Goal: Task Accomplishment & Management: Complete application form

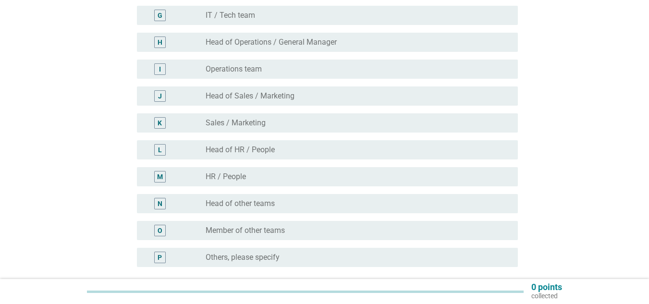
scroll to position [288, 0]
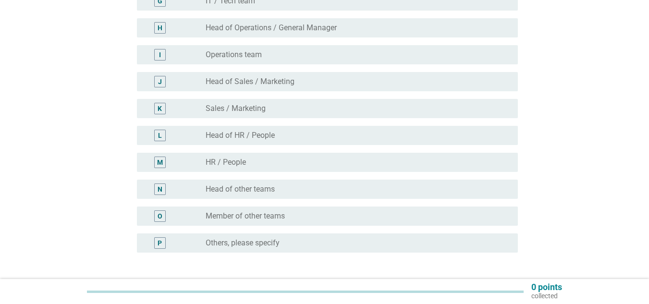
click at [264, 165] on div "radio_button_unchecked HR / People" at bounding box center [354, 163] width 297 height 10
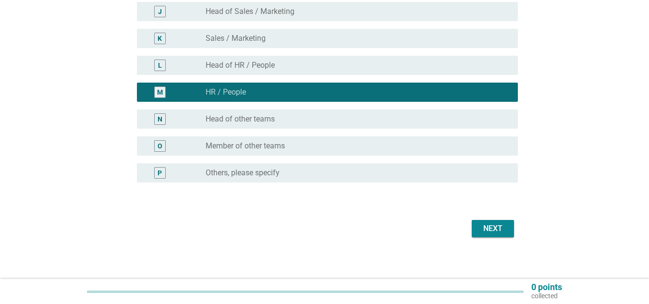
scroll to position [363, 0]
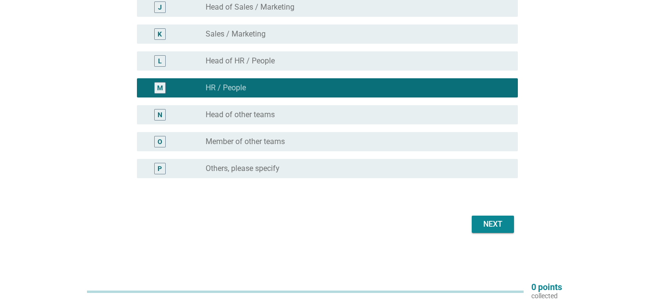
click at [498, 226] on div "Next" at bounding box center [492, 225] width 27 height 12
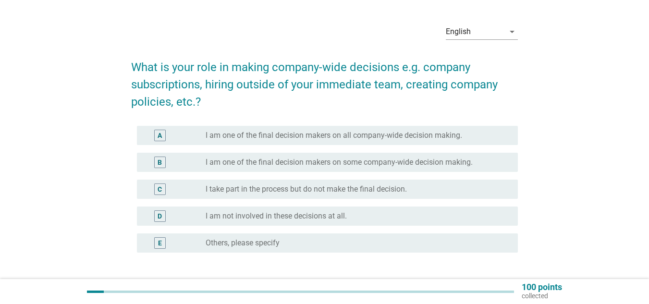
scroll to position [48, 0]
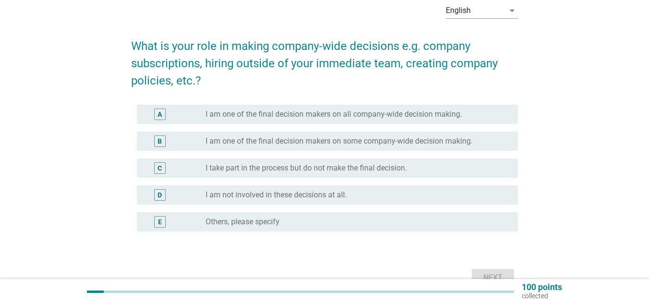
click at [336, 166] on label "I take part in the process but do not make the final decision." at bounding box center [306, 168] width 201 height 10
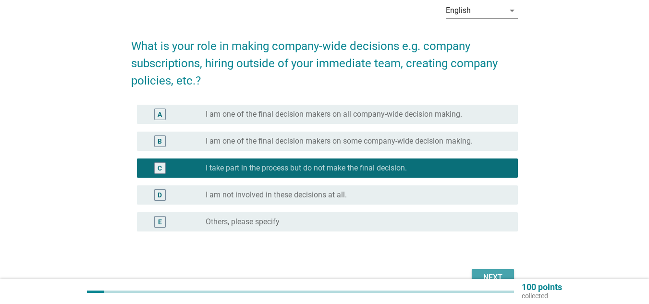
click at [495, 274] on div "Next" at bounding box center [492, 278] width 27 height 12
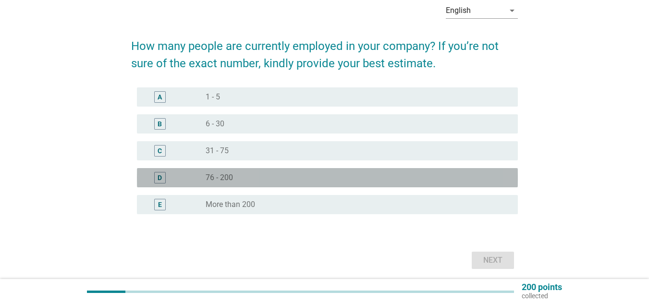
click at [245, 181] on div "radio_button_unchecked 76 - 200" at bounding box center [354, 178] width 297 height 10
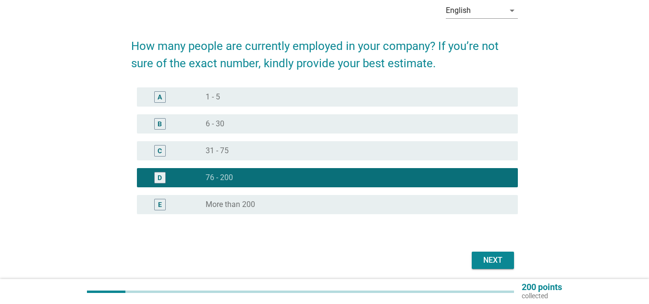
click at [498, 259] on div "Next" at bounding box center [492, 261] width 27 height 12
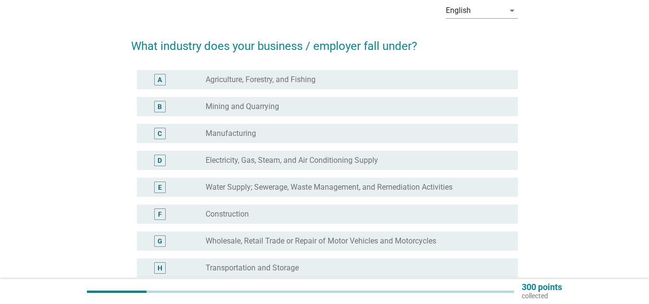
click at [293, 132] on div "radio_button_unchecked Manufacturing" at bounding box center [354, 134] width 297 height 10
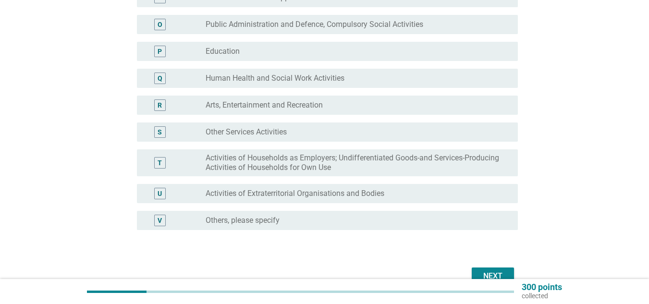
scroll to position [480, 0]
click at [488, 270] on button "Next" at bounding box center [493, 275] width 42 height 17
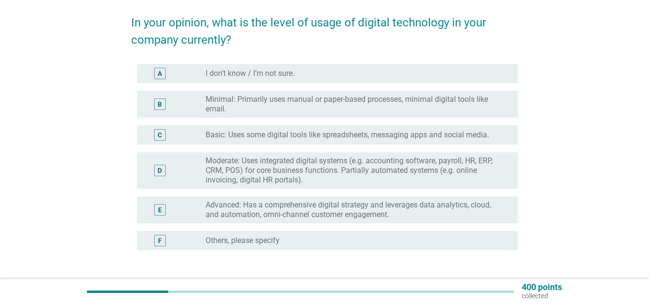
scroll to position [48, 0]
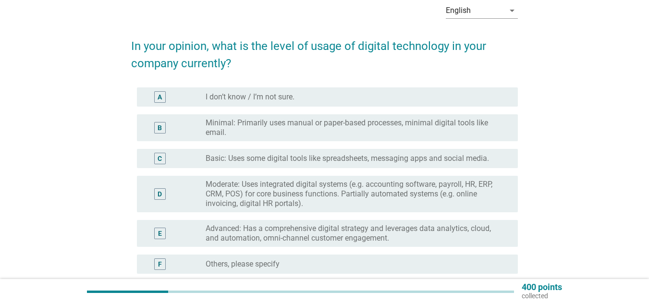
click at [275, 197] on label "Moderate: Uses integrated digital systems (e.g. accounting software, payroll, H…" at bounding box center [354, 194] width 297 height 29
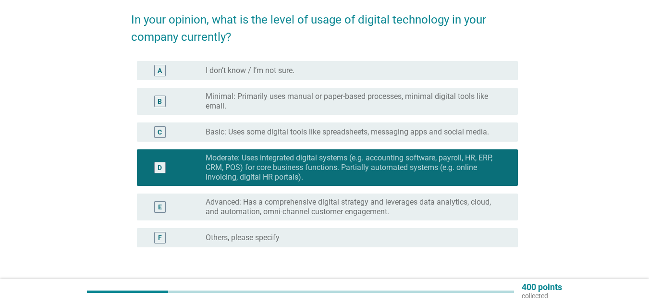
scroll to position [96, 0]
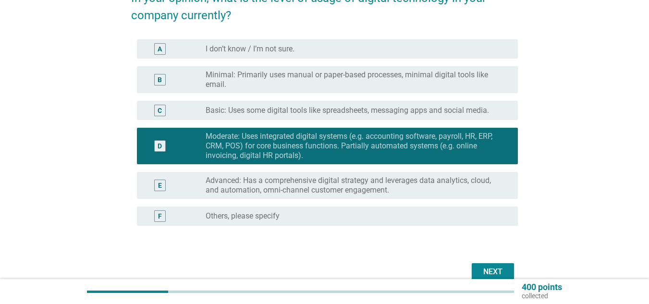
click at [490, 267] on div "Next" at bounding box center [492, 272] width 27 height 12
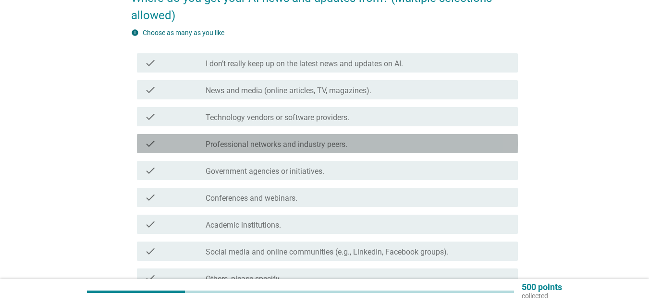
click at [327, 146] on label "Professional networks and industry peers." at bounding box center [277, 145] width 142 height 10
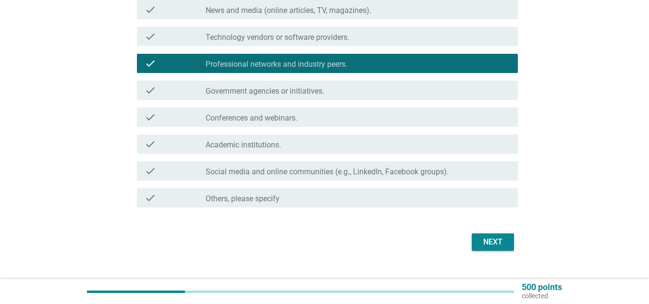
scroll to position [192, 0]
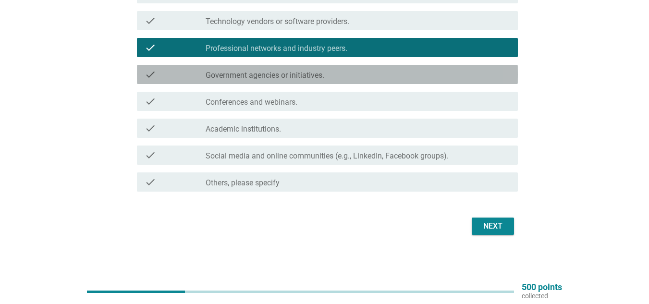
click at [332, 67] on div "check check_box_outline_blank Government agencies or initiatives." at bounding box center [327, 74] width 381 height 19
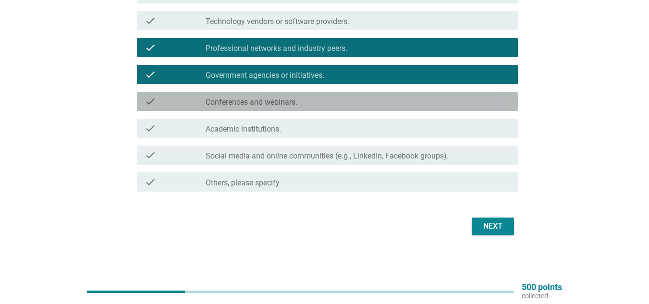
click at [324, 101] on div "check_box_outline_blank Conferences and webinars." at bounding box center [358, 102] width 305 height 12
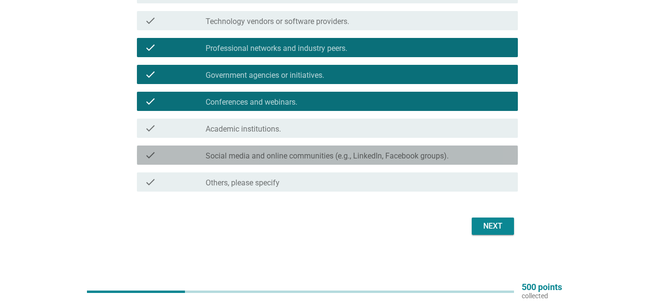
click at [295, 157] on label "Social media and online communities (e.g., LinkedIn, Facebook groups)." at bounding box center [327, 156] width 243 height 10
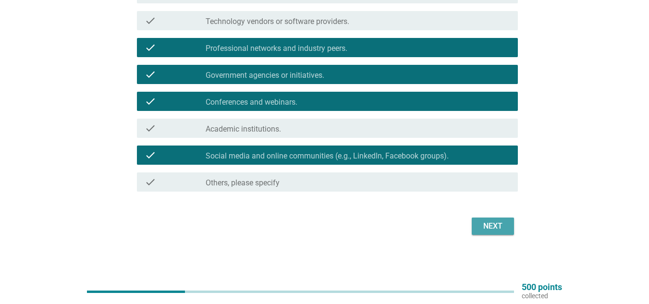
click at [495, 226] on div "Next" at bounding box center [492, 227] width 27 height 12
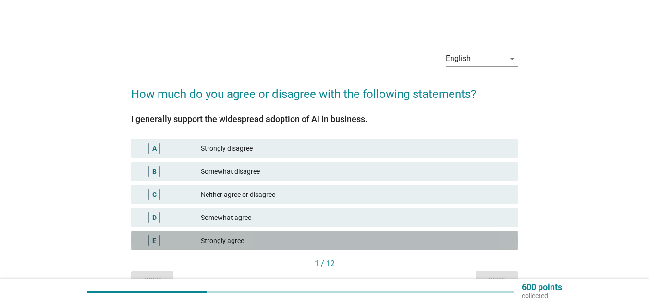
click at [248, 236] on div "Strongly agree" at bounding box center [355, 241] width 309 height 12
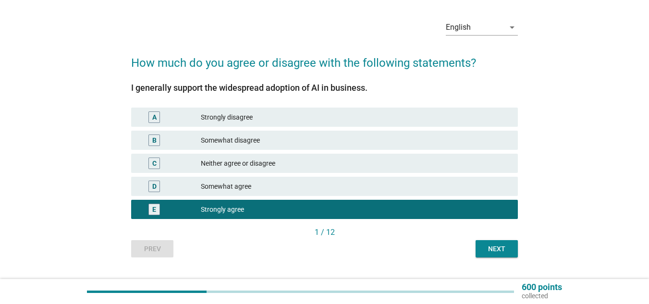
scroll to position [53, 0]
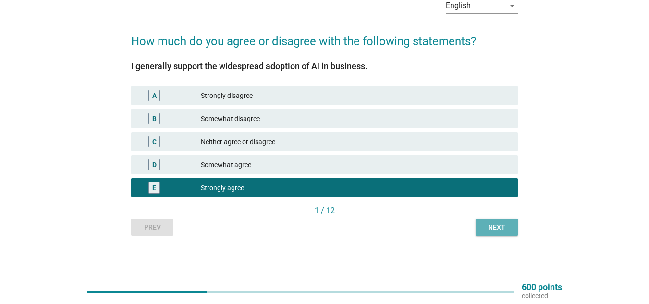
click at [493, 227] on div "Next" at bounding box center [496, 227] width 27 height 10
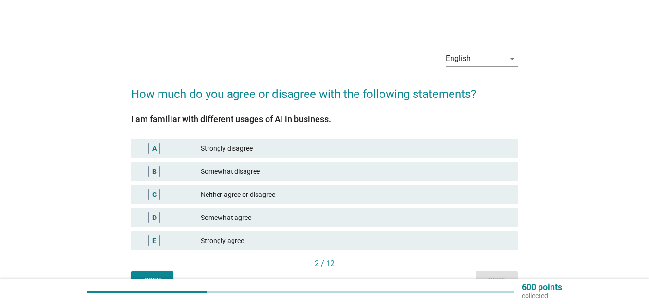
click at [250, 241] on div "Strongly agree" at bounding box center [355, 241] width 309 height 12
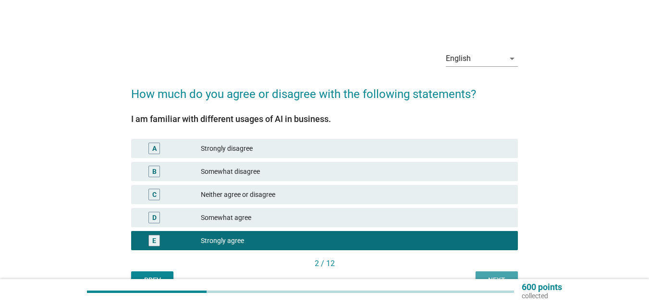
click at [491, 273] on button "Next" at bounding box center [497, 279] width 42 height 17
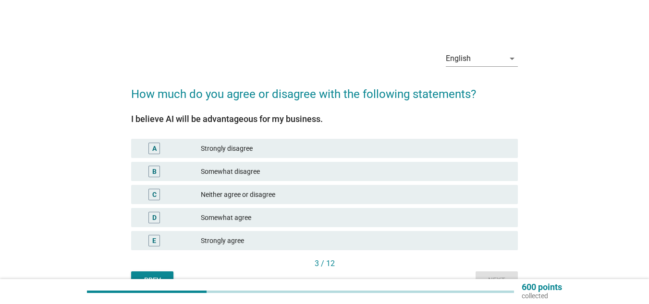
click at [230, 236] on div "Strongly agree" at bounding box center [355, 241] width 309 height 12
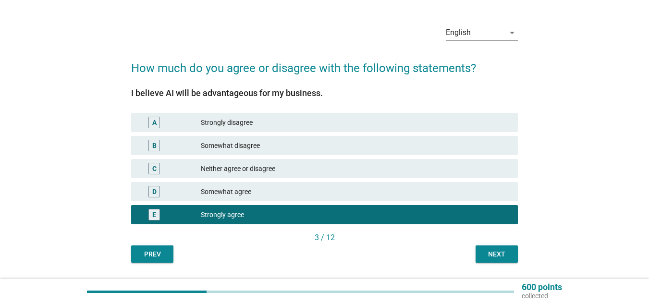
scroll to position [48, 0]
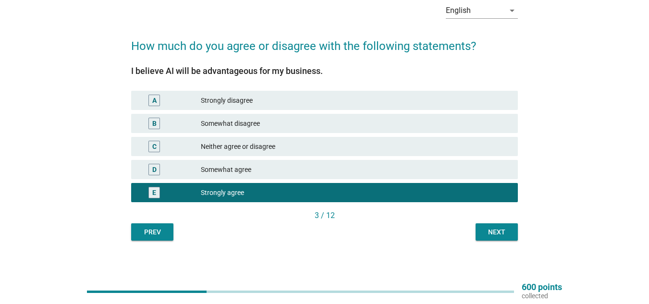
click at [491, 231] on div "Next" at bounding box center [496, 232] width 27 height 10
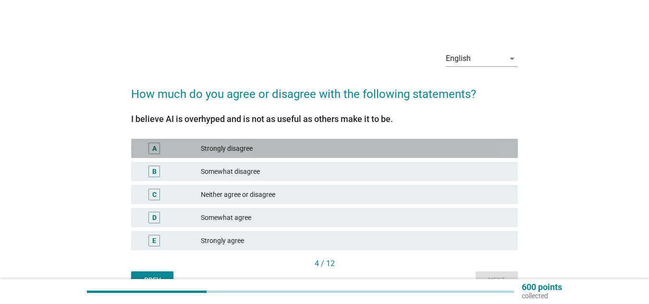
click at [273, 153] on div "Strongly disagree" at bounding box center [355, 149] width 309 height 12
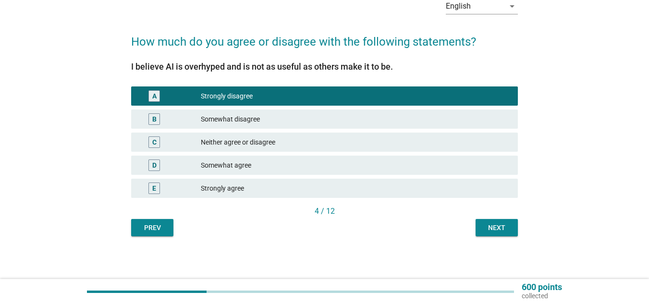
scroll to position [53, 0]
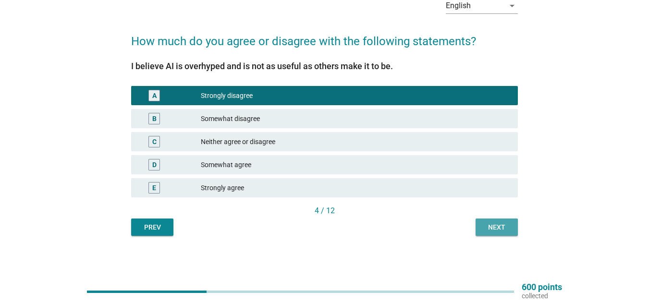
click at [495, 230] on div "Next" at bounding box center [496, 227] width 27 height 10
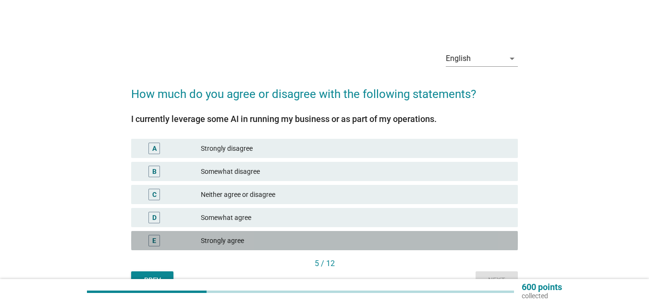
click at [289, 240] on div "Strongly agree" at bounding box center [355, 241] width 309 height 12
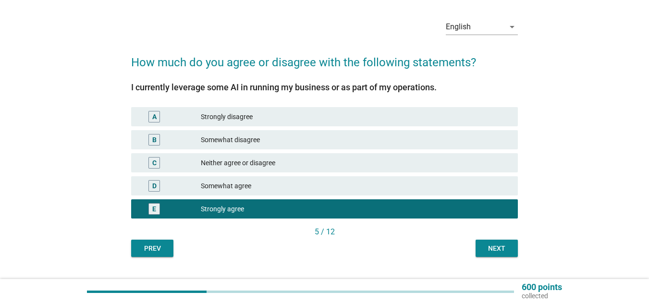
scroll to position [48, 0]
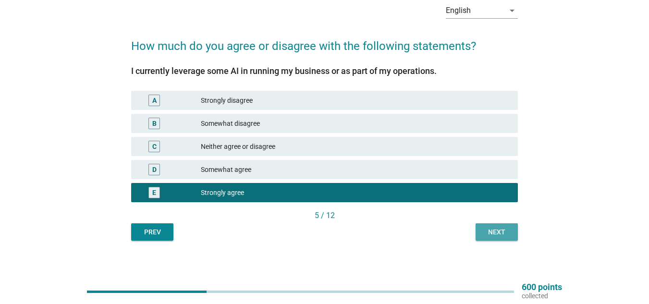
click at [499, 232] on div "Next" at bounding box center [496, 232] width 27 height 10
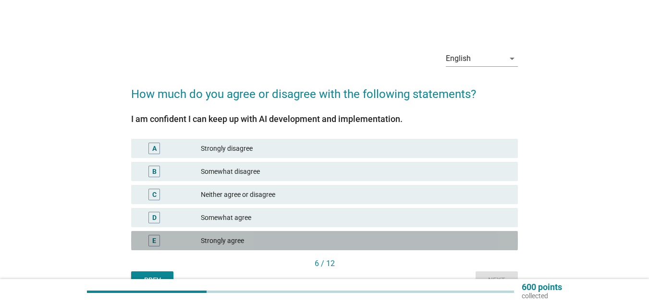
click at [231, 243] on div "Strongly agree" at bounding box center [355, 241] width 309 height 12
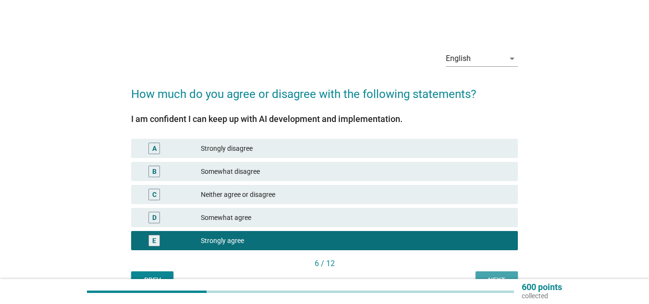
click at [497, 272] on button "Next" at bounding box center [497, 279] width 42 height 17
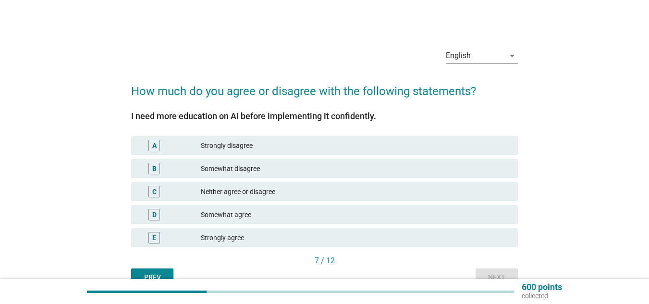
scroll to position [48, 0]
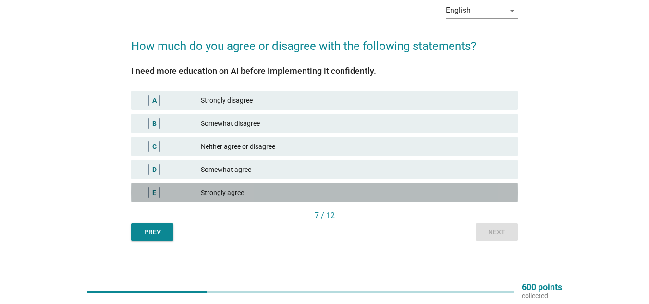
click at [292, 196] on div "Strongly agree" at bounding box center [355, 193] width 309 height 12
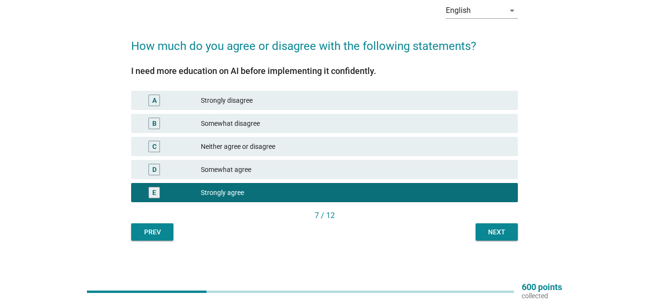
click at [503, 231] on div "Next" at bounding box center [496, 232] width 27 height 10
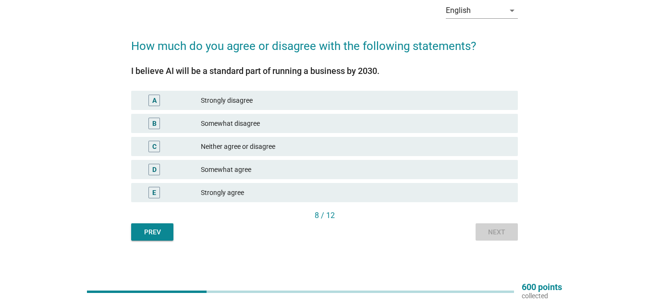
scroll to position [0, 0]
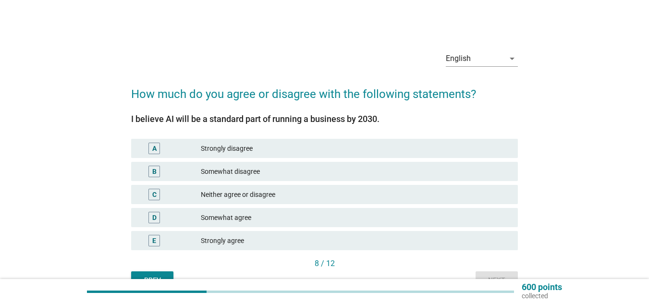
click at [367, 242] on div "Strongly agree" at bounding box center [355, 241] width 309 height 12
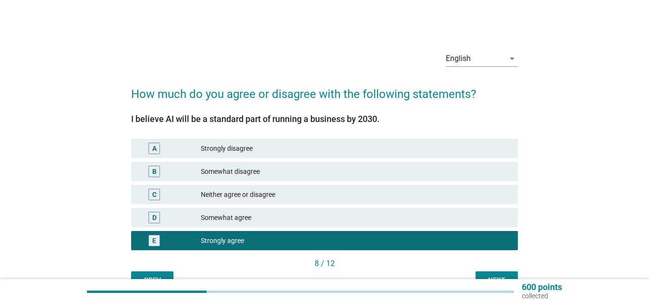
scroll to position [48, 0]
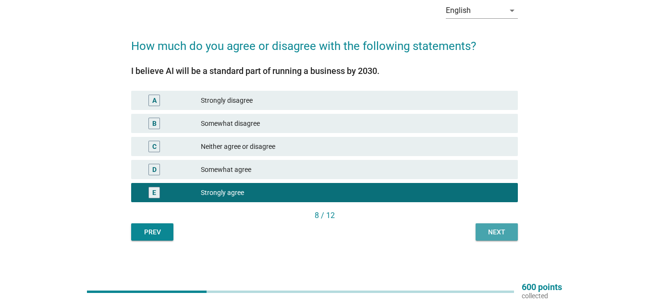
click at [492, 231] on div "Next" at bounding box center [496, 232] width 27 height 10
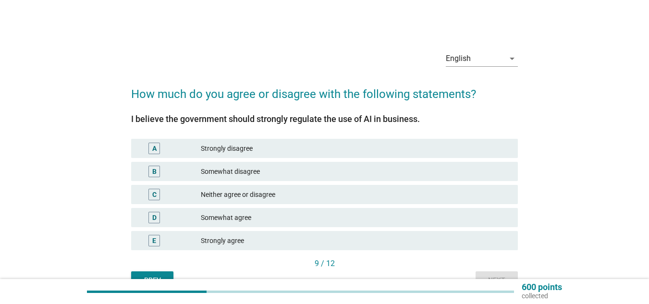
click at [297, 241] on div "Strongly agree" at bounding box center [355, 241] width 309 height 12
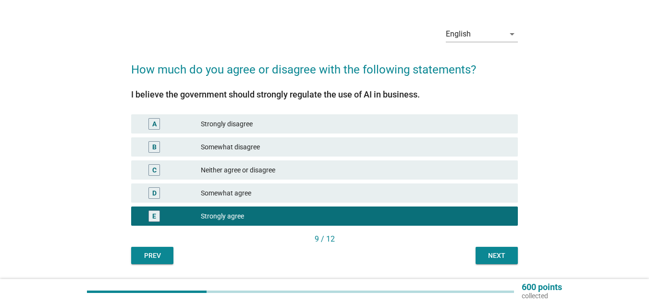
scroll to position [48, 0]
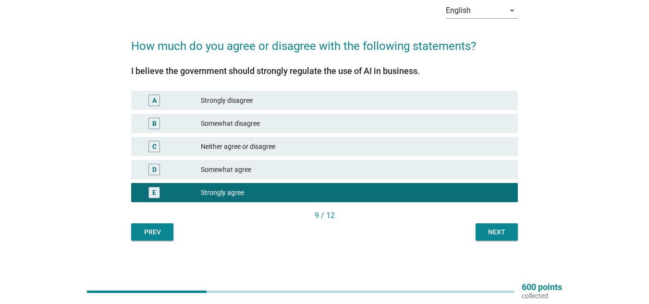
click at [490, 231] on div "Next" at bounding box center [496, 232] width 27 height 10
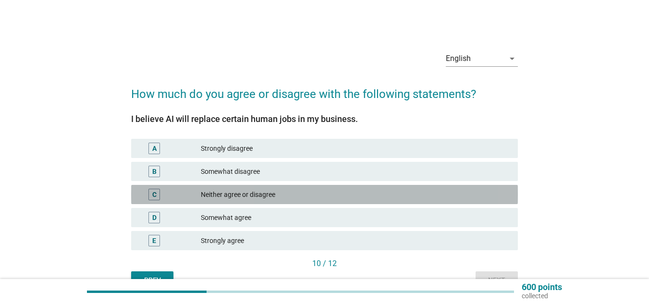
click at [270, 199] on div "Neither agree or disagree" at bounding box center [355, 195] width 309 height 12
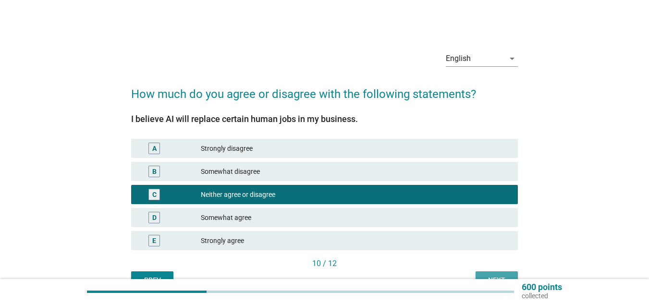
click at [490, 276] on div "Next" at bounding box center [496, 280] width 27 height 10
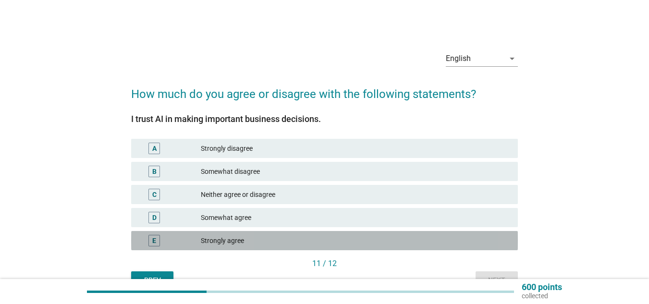
click at [331, 246] on div "Strongly agree" at bounding box center [355, 241] width 309 height 12
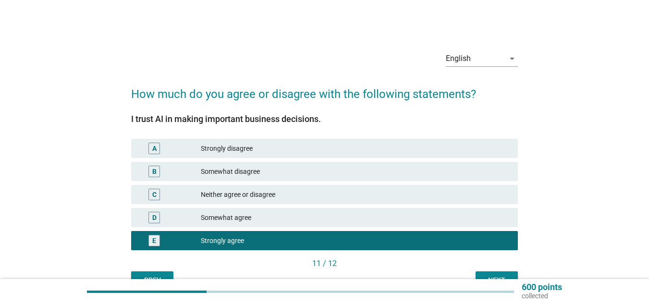
click at [499, 272] on button "Next" at bounding box center [497, 279] width 42 height 17
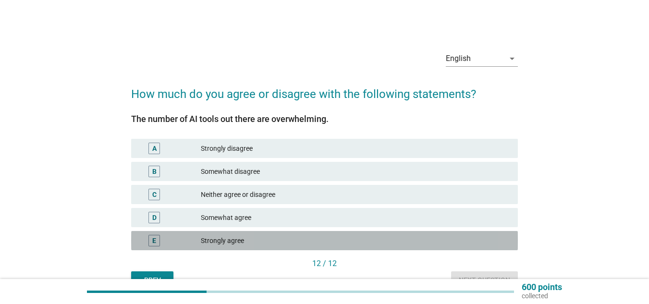
click at [265, 246] on div "Strongly agree" at bounding box center [355, 241] width 309 height 12
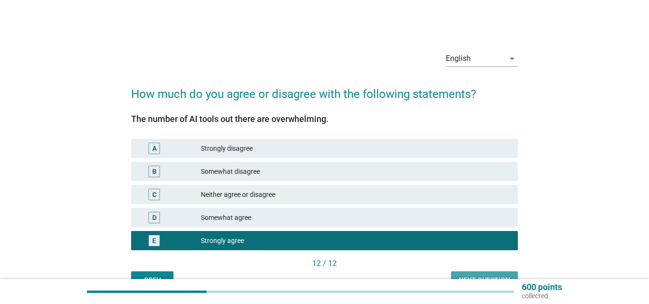
click at [486, 274] on button "Next question" at bounding box center [484, 279] width 67 height 17
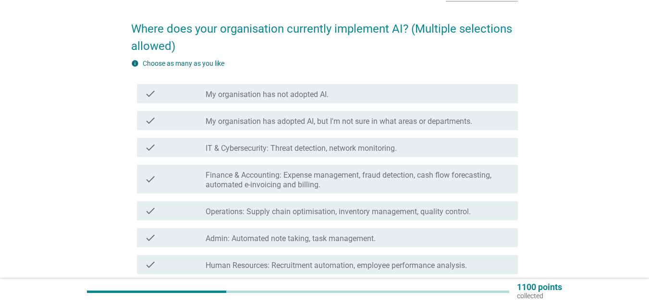
scroll to position [86, 0]
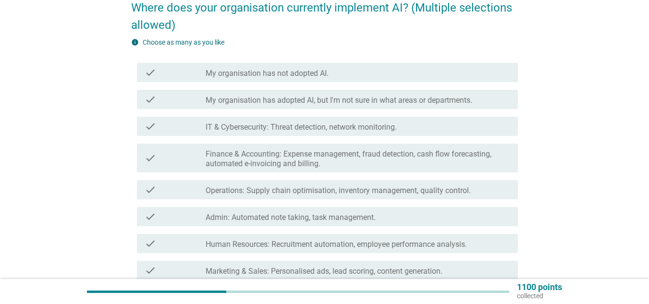
click at [317, 158] on label "Finance & Accounting: Expense management, fraud detection, cash flow forecastin…" at bounding box center [358, 158] width 305 height 19
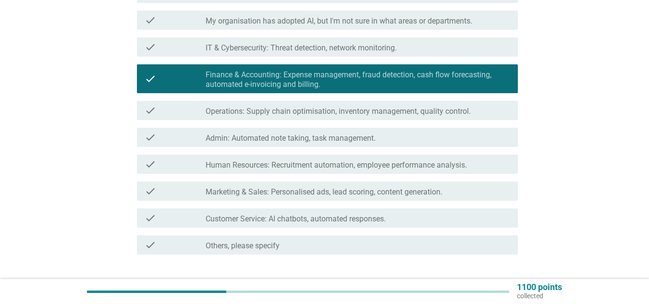
scroll to position [183, 0]
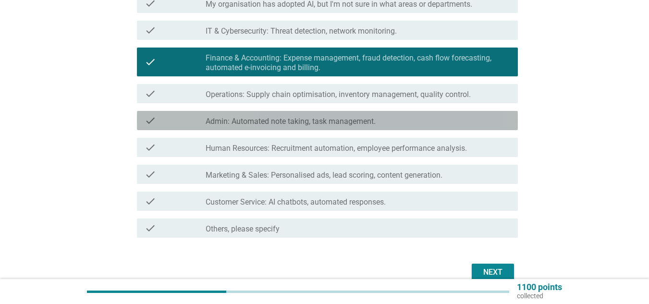
click at [282, 120] on label "Admin: Automated note taking, task management." at bounding box center [291, 122] width 170 height 10
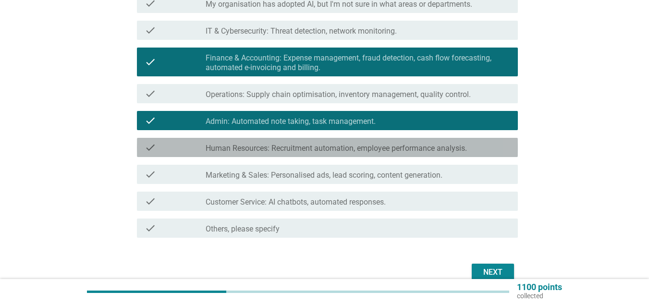
click at [290, 147] on label "Human Resources: Recruitment automation, employee performance analysis." at bounding box center [336, 149] width 261 height 10
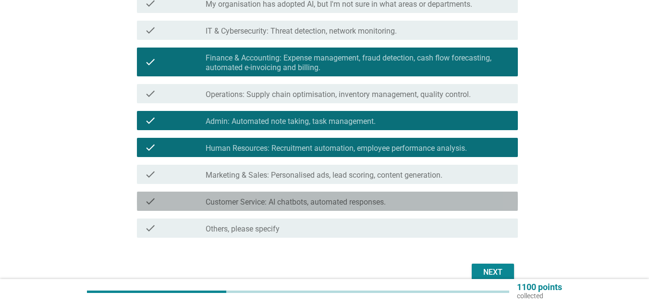
click at [313, 203] on label "Customer Service: AI chatbots, automated responses." at bounding box center [296, 202] width 180 height 10
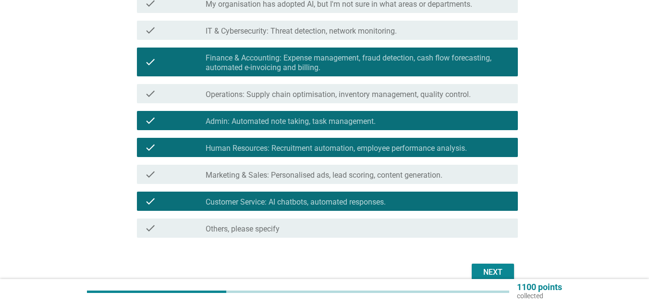
click at [488, 266] on button "Next" at bounding box center [493, 272] width 42 height 17
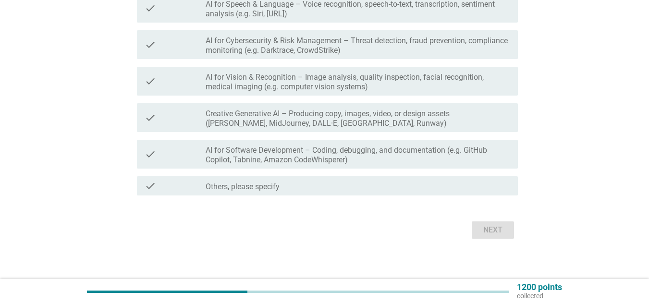
scroll to position [334, 0]
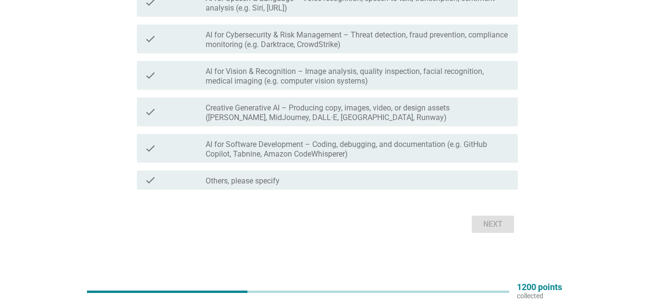
click at [324, 142] on label "AI for Software Development – Coding, debugging, and documentation (e.g. GitHub…" at bounding box center [358, 149] width 305 height 19
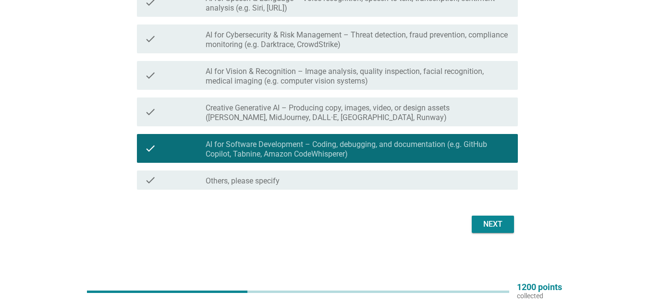
click at [284, 73] on label "AI for Vision & Recognition – Image analysis, quality inspection, facial recogn…" at bounding box center [358, 76] width 305 height 19
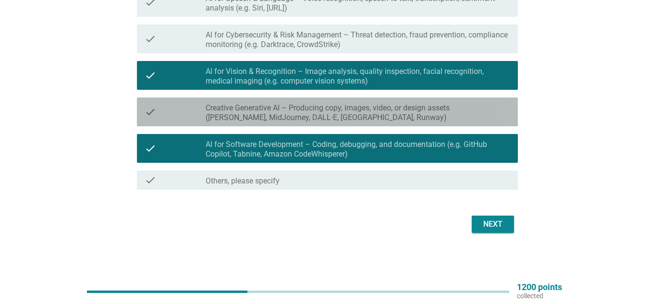
click at [288, 107] on label "Creative Generative AI – Producing copy, images, video, or design assets ([PERS…" at bounding box center [358, 112] width 305 height 19
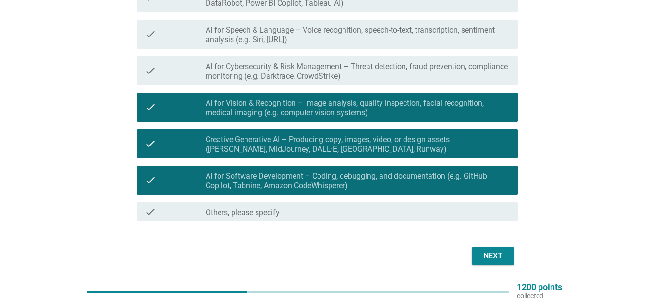
scroll to position [238, 0]
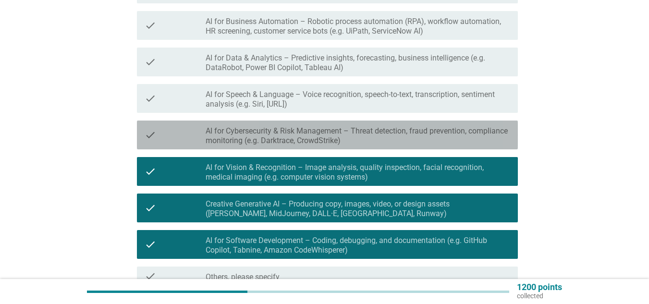
click at [274, 129] on label "AI for Cybersecurity & Risk Management – Threat detection, fraud prevention, co…" at bounding box center [358, 135] width 305 height 19
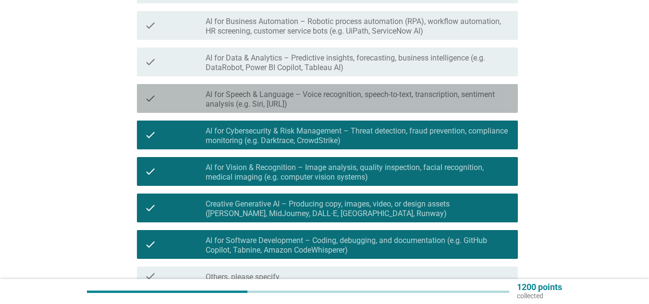
click at [219, 101] on label "AI for Speech & Language – Voice recognition, speech-to-text, transcription, se…" at bounding box center [358, 99] width 305 height 19
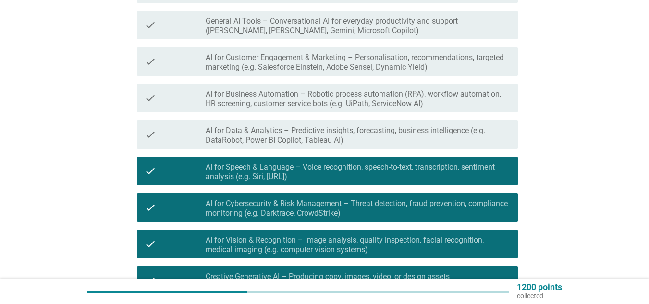
scroll to position [142, 0]
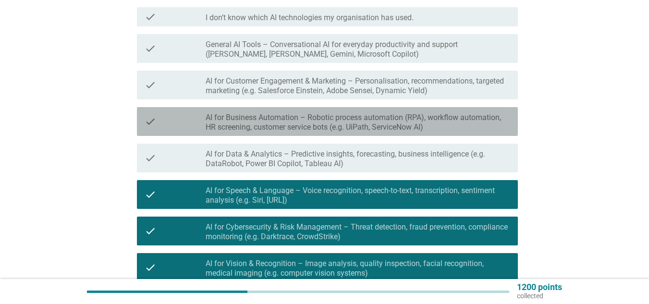
click at [272, 118] on label "AI for Business Automation – Robotic process automation (RPA), workflow automat…" at bounding box center [358, 122] width 305 height 19
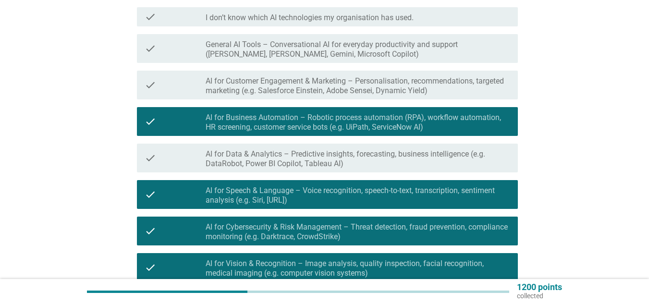
click at [270, 142] on div "check check_box_outline_blank AI for Data & Analytics – Predictive insights, fo…" at bounding box center [324, 158] width 387 height 37
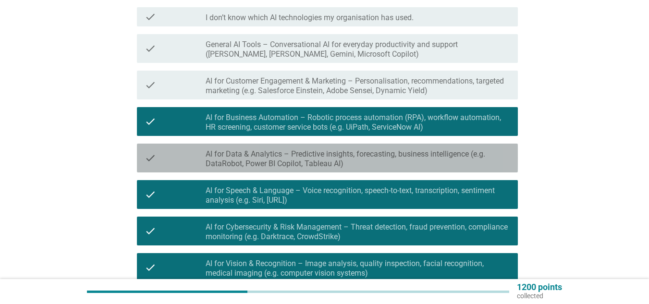
click at [271, 158] on label "AI for Data & Analytics – Predictive insights, forecasting, business intelligen…" at bounding box center [358, 158] width 305 height 19
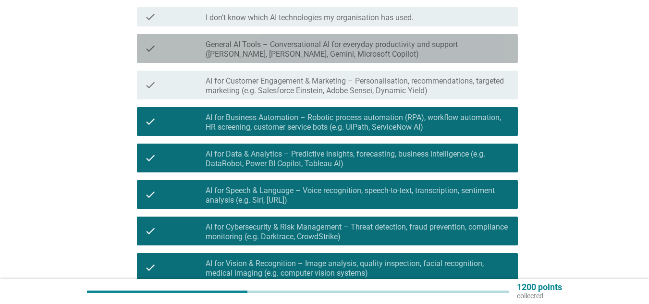
click at [326, 39] on div "check_box_outline_blank General AI Tools – Conversational AI for everyday produ…" at bounding box center [358, 48] width 305 height 21
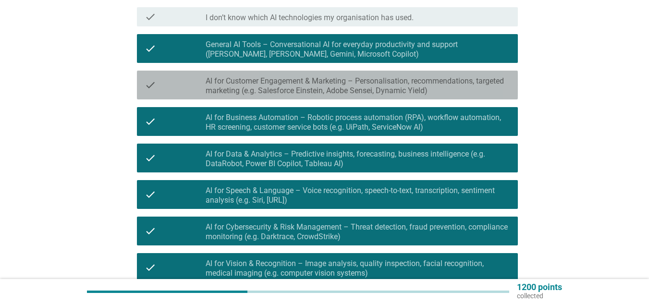
click at [309, 79] on label "AI for Customer Engagement & Marketing – Personalisation, recommendations, targ…" at bounding box center [358, 85] width 305 height 19
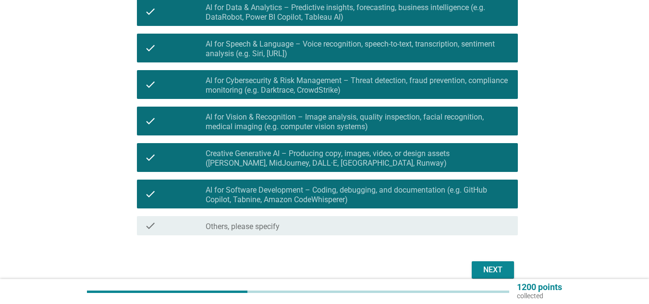
scroll to position [334, 0]
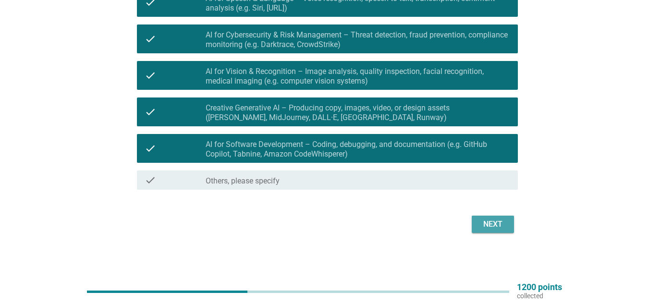
click at [498, 225] on div "Next" at bounding box center [492, 225] width 27 height 12
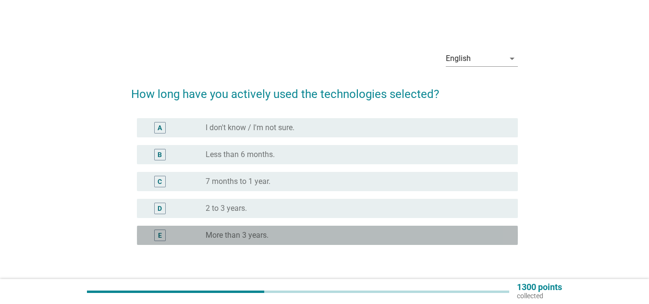
click at [235, 235] on label "More than 3 years." at bounding box center [237, 236] width 63 height 10
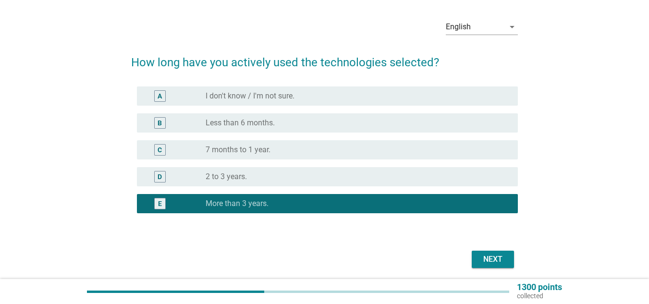
scroll to position [48, 0]
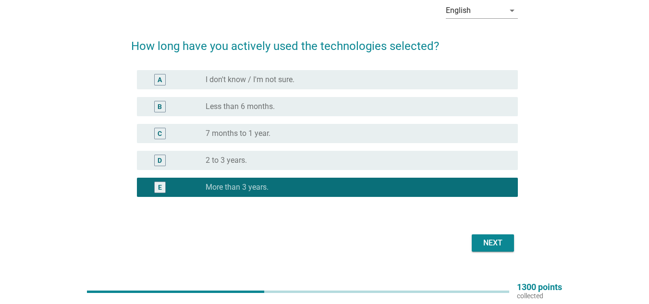
click at [495, 240] on div "Next" at bounding box center [492, 243] width 27 height 12
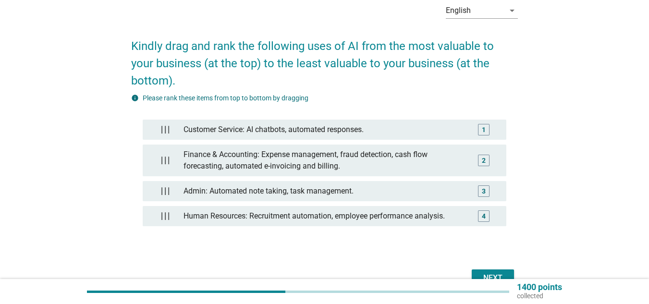
click at [496, 272] on div "Next" at bounding box center [492, 278] width 27 height 12
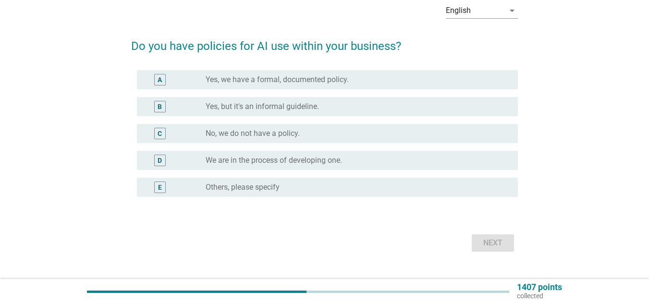
scroll to position [0, 0]
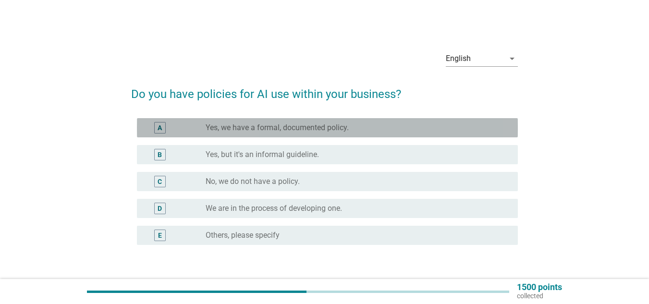
click at [270, 129] on label "Yes, we have a formal, documented policy." at bounding box center [277, 128] width 143 height 10
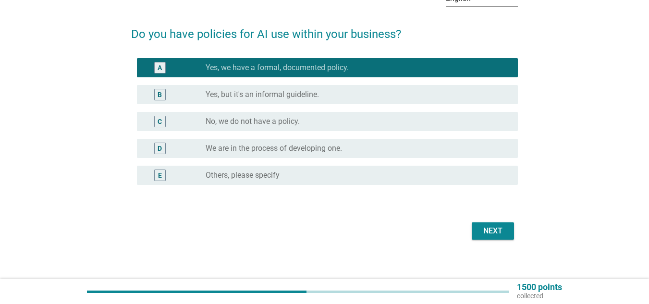
scroll to position [67, 0]
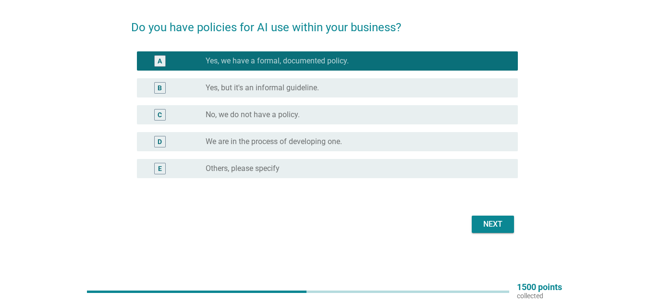
click at [510, 221] on button "Next" at bounding box center [493, 224] width 42 height 17
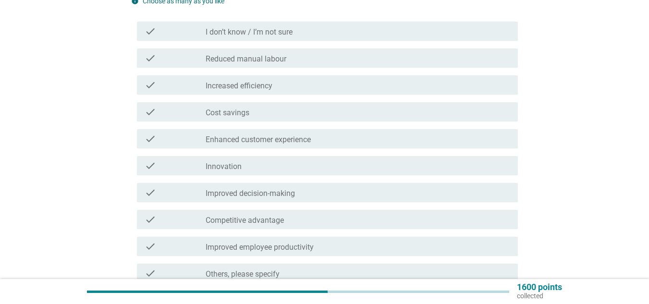
scroll to position [144, 0]
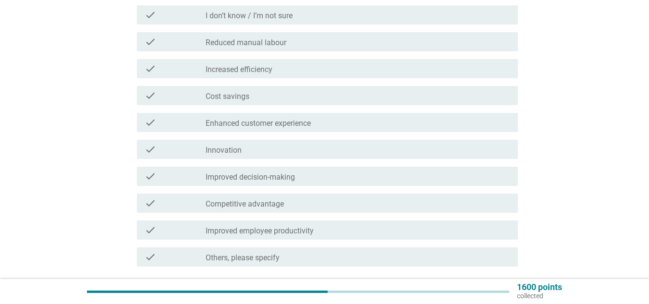
click at [275, 69] on div "check_box_outline_blank Increased efficiency" at bounding box center [358, 69] width 305 height 12
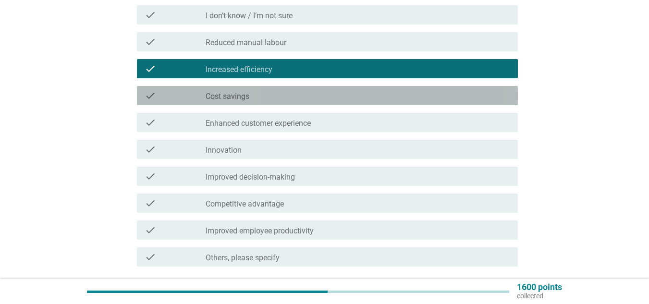
click at [281, 92] on div "check_box_outline_blank Cost savings" at bounding box center [358, 96] width 305 height 12
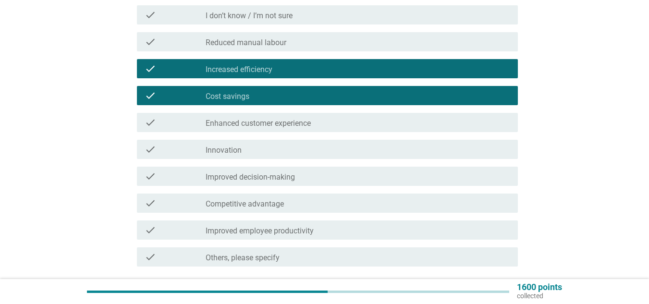
click at [338, 141] on div "check check_box_outline_blank Innovation" at bounding box center [327, 149] width 381 height 19
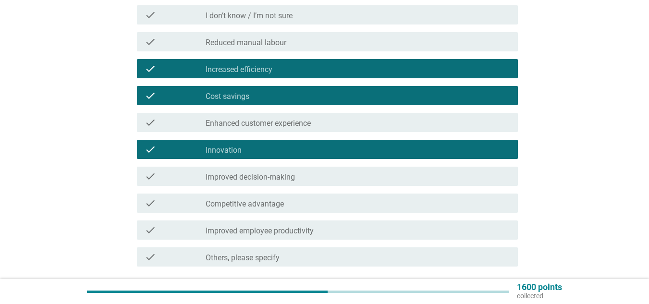
scroll to position [192, 0]
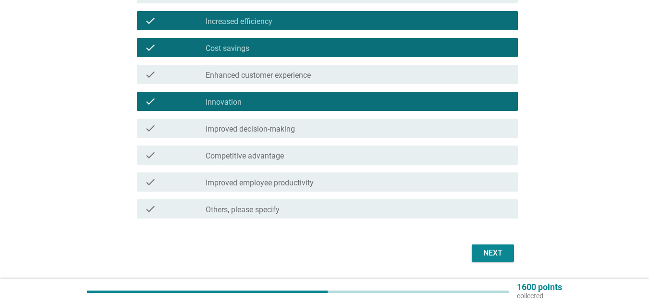
click at [301, 122] on div "check check_box_outline_blank Improved decision-making" at bounding box center [327, 128] width 381 height 19
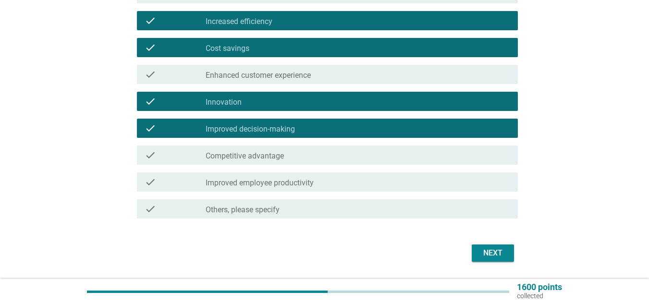
click at [297, 156] on div "check_box_outline_blank Competitive advantage" at bounding box center [358, 155] width 305 height 12
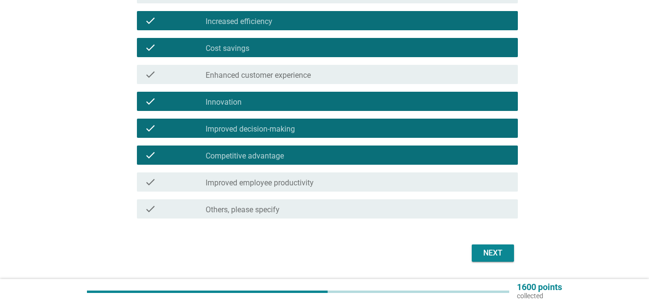
click at [351, 180] on div "check_box_outline_blank Improved employee productivity" at bounding box center [358, 182] width 305 height 12
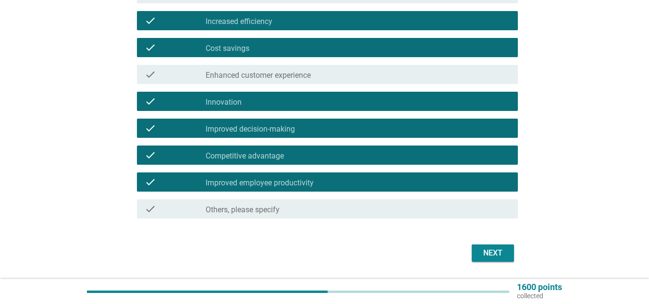
click at [265, 64] on div "check check_box_outline_blank Enhanced customer experience" at bounding box center [324, 74] width 387 height 27
click at [263, 73] on label "Enhanced customer experience" at bounding box center [258, 76] width 105 height 10
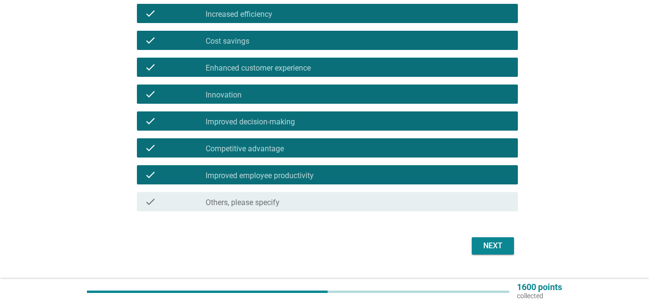
scroll to position [221, 0]
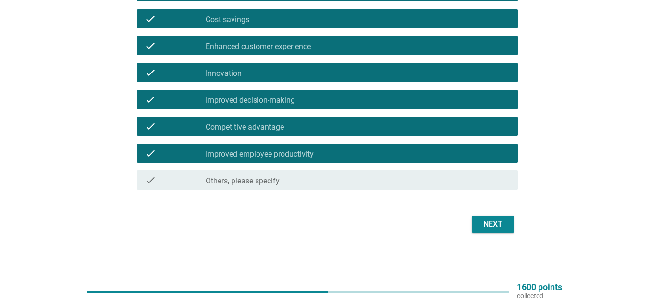
click at [489, 221] on div "Next" at bounding box center [492, 225] width 27 height 12
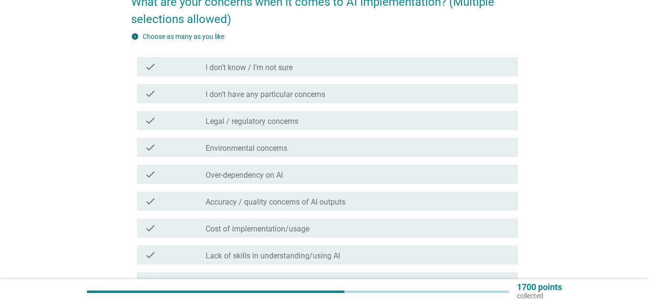
scroll to position [96, 0]
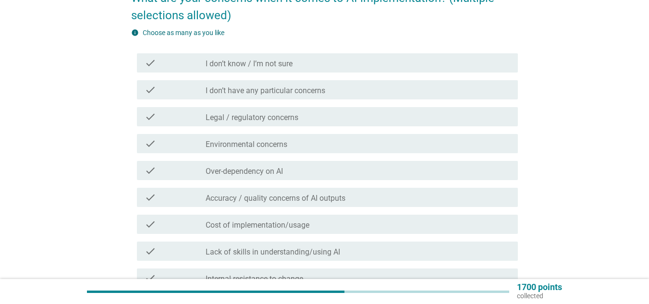
click at [265, 139] on div "check_box_outline_blank Environmental concerns" at bounding box center [358, 144] width 305 height 12
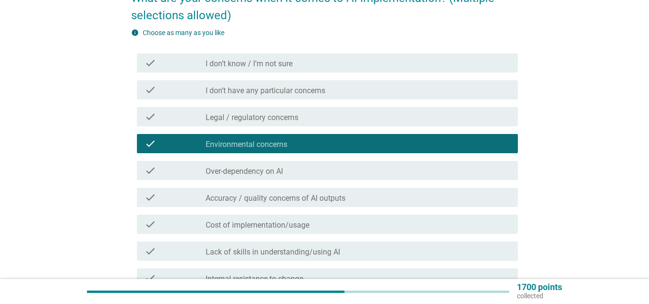
click at [275, 166] on div "check_box_outline_blank Over-dependency on AI" at bounding box center [358, 171] width 305 height 12
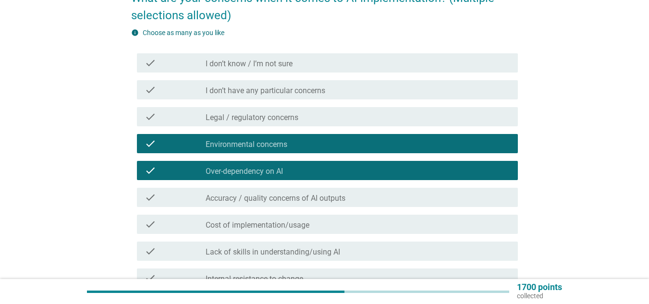
click at [306, 255] on label "Lack of skills in understanding/using AI" at bounding box center [273, 252] width 135 height 10
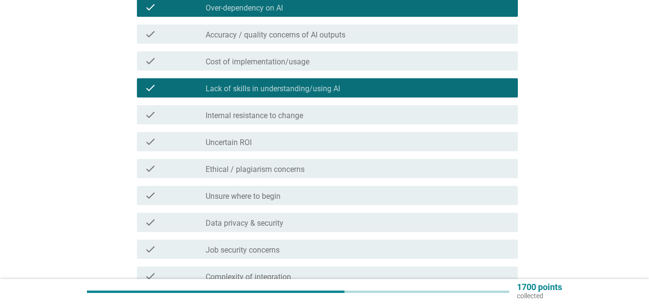
scroll to position [288, 0]
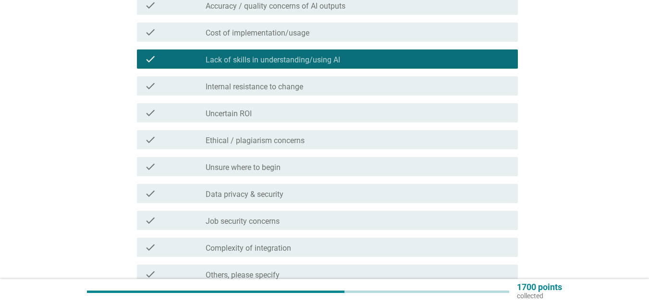
click at [310, 142] on div "check_box_outline_blank Ethical / plagiarism concerns" at bounding box center [358, 140] width 305 height 12
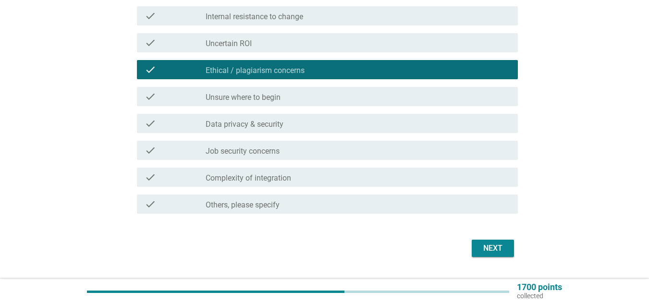
scroll to position [382, 0]
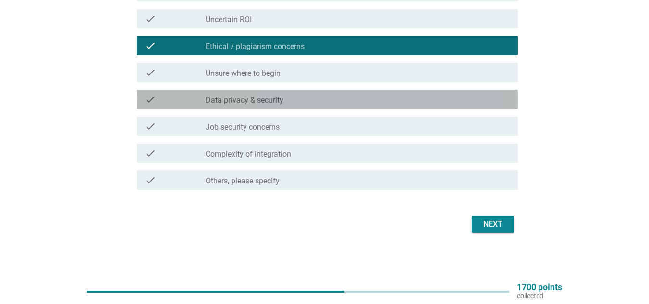
click at [316, 102] on div "check_box_outline_blank Data privacy & security" at bounding box center [358, 100] width 305 height 12
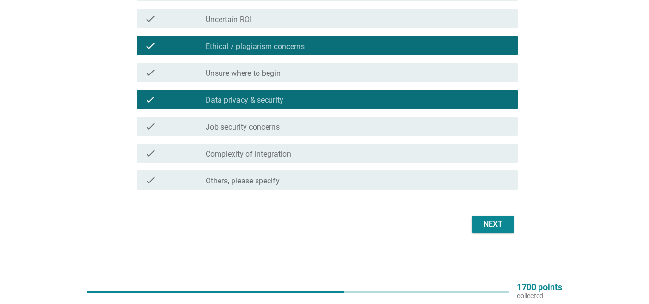
click at [486, 227] on div "Next" at bounding box center [492, 225] width 27 height 12
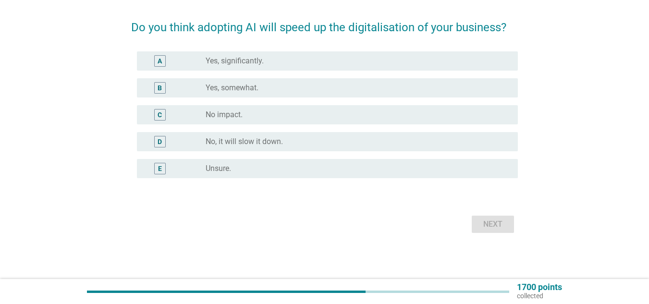
scroll to position [0, 0]
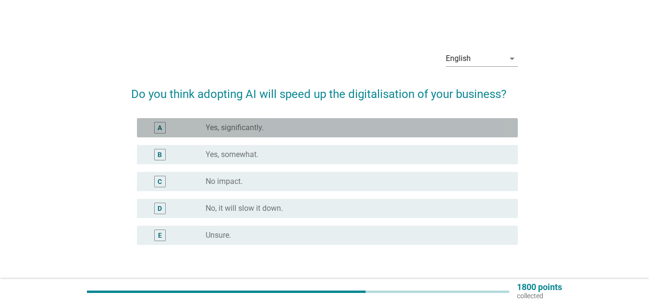
click at [295, 129] on div "radio_button_unchecked Yes, significantly." at bounding box center [354, 128] width 297 height 10
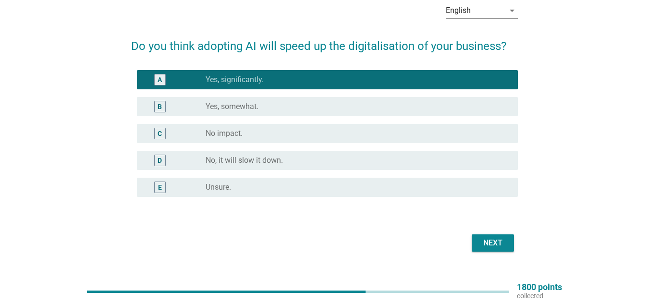
scroll to position [67, 0]
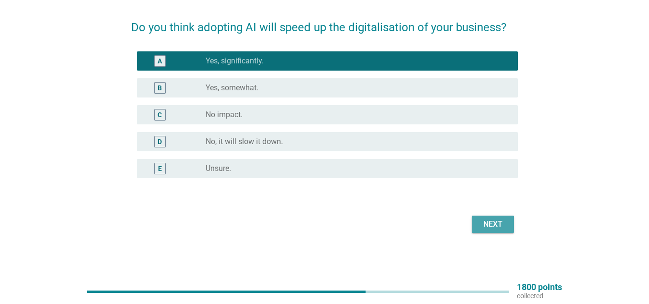
click at [493, 225] on div "Next" at bounding box center [492, 225] width 27 height 12
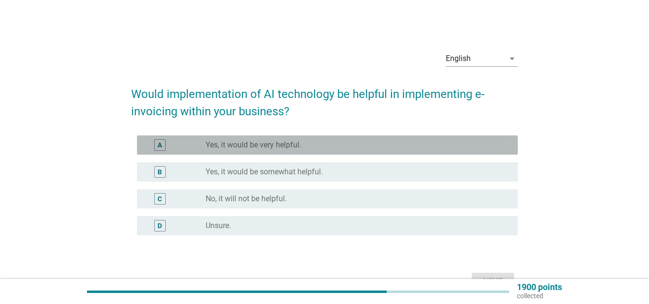
click at [296, 143] on label "Yes, it would be very helpful." at bounding box center [254, 145] width 96 height 10
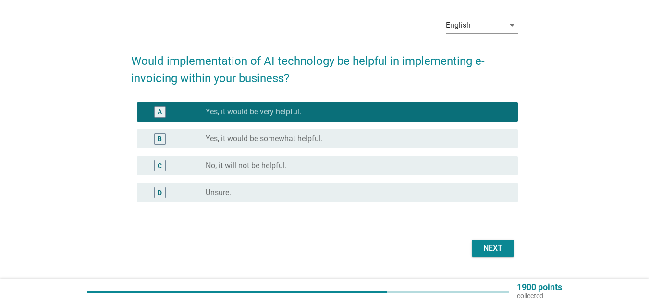
scroll to position [48, 0]
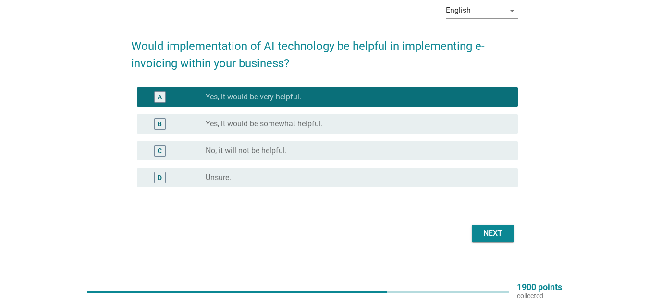
click at [492, 226] on button "Next" at bounding box center [493, 233] width 42 height 17
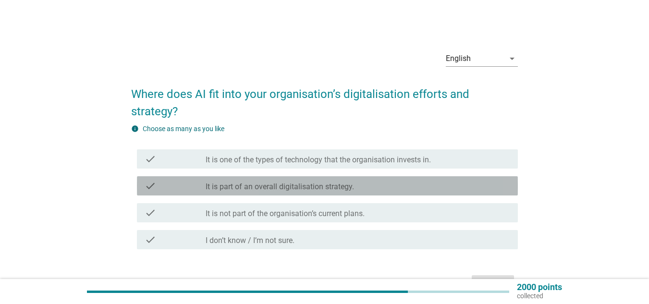
click at [333, 184] on label "It is part of an overall digitalisation strategy." at bounding box center [280, 187] width 148 height 10
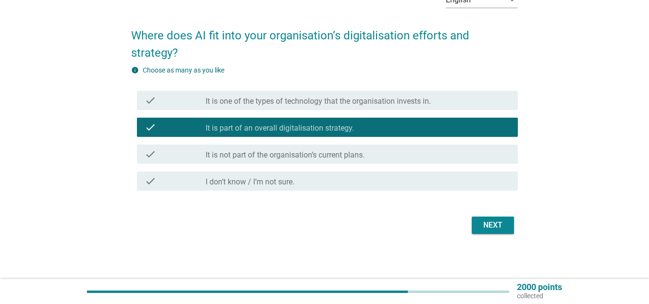
scroll to position [60, 0]
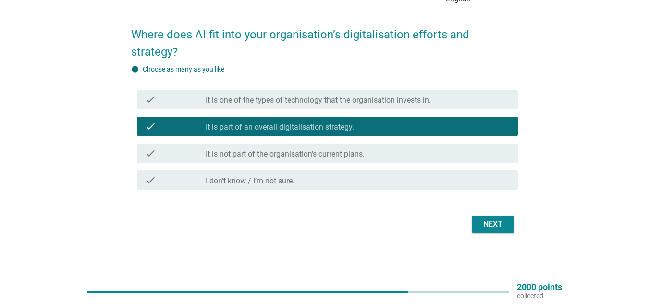
click at [493, 233] on div "Next" at bounding box center [324, 224] width 387 height 23
click at [490, 224] on div "Next" at bounding box center [492, 225] width 27 height 12
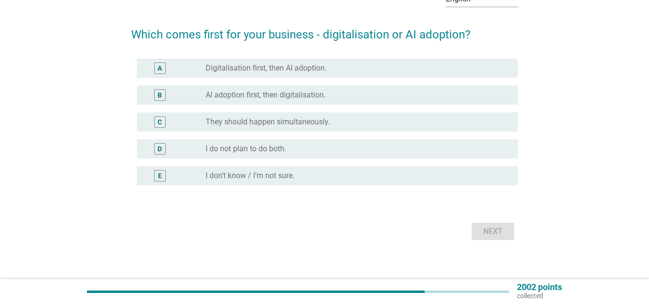
scroll to position [0, 0]
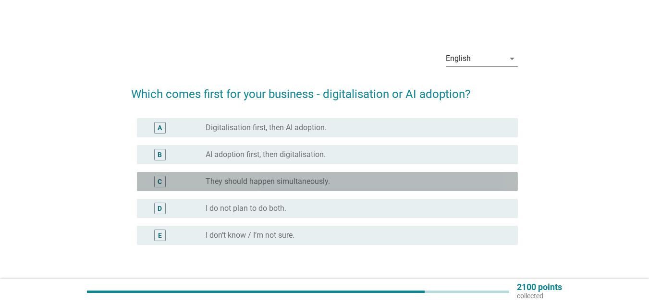
click at [312, 183] on label "They should happen simultaneously." at bounding box center [268, 182] width 124 height 10
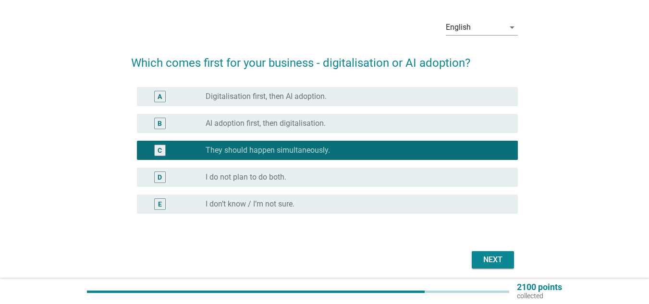
scroll to position [48, 0]
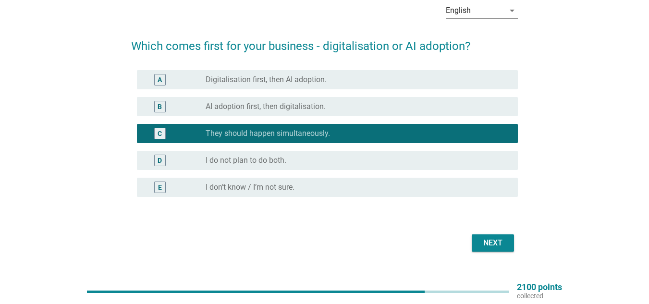
click at [488, 238] on div "Next" at bounding box center [492, 243] width 27 height 12
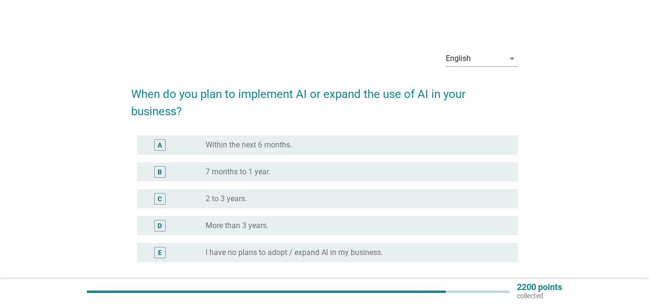
click at [280, 150] on div "radio_button_unchecked Within the next 6 months." at bounding box center [358, 145] width 305 height 12
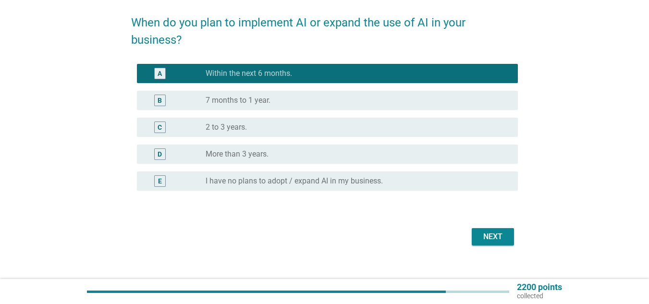
scroll to position [84, 0]
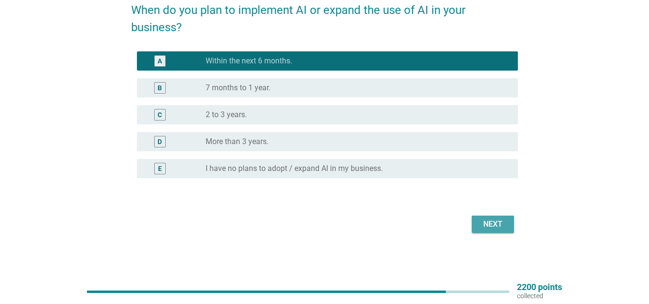
click at [493, 218] on button "Next" at bounding box center [493, 224] width 42 height 17
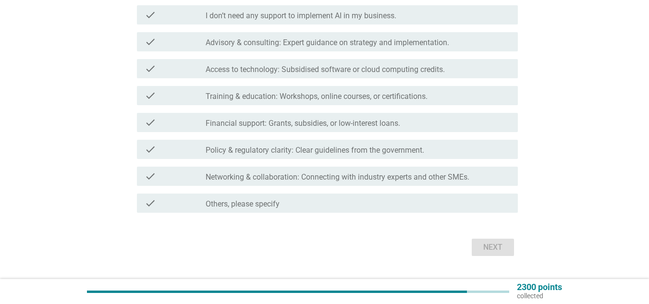
scroll to position [192, 0]
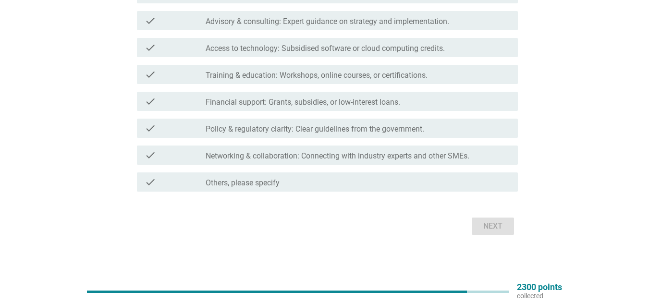
click at [354, 103] on label "Financial support: Grants, subsidies, or low-interest loans." at bounding box center [303, 103] width 195 height 10
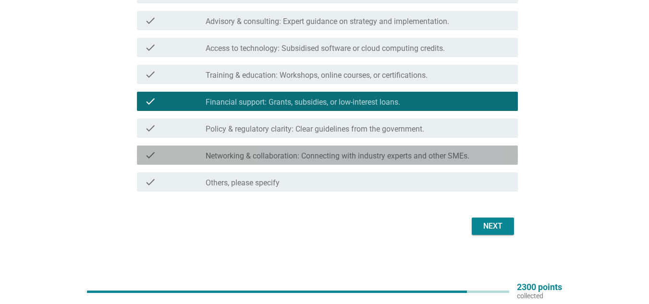
click at [295, 152] on label "Networking & collaboration: Connecting with industry experts and other SMEs." at bounding box center [338, 156] width 264 height 10
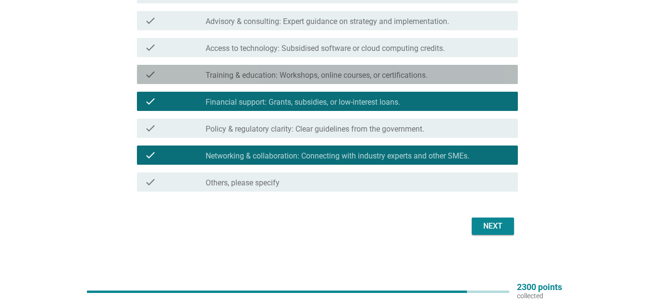
click at [318, 71] on label "Training & education: Workshops, online courses, or certifications." at bounding box center [317, 76] width 222 height 10
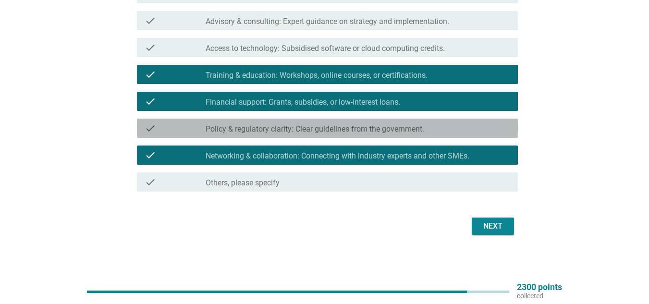
click at [311, 129] on label "Policy & regulatory clarity: Clear guidelines from the government." at bounding box center [315, 129] width 219 height 10
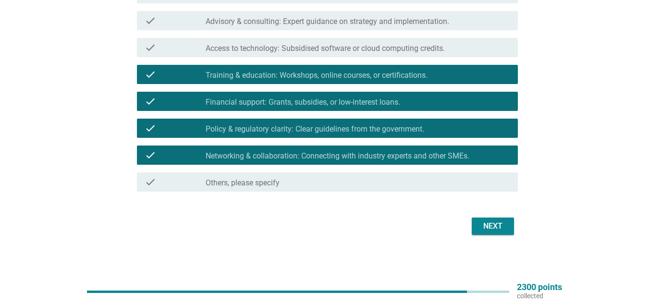
click at [488, 228] on div "Next" at bounding box center [492, 227] width 27 height 12
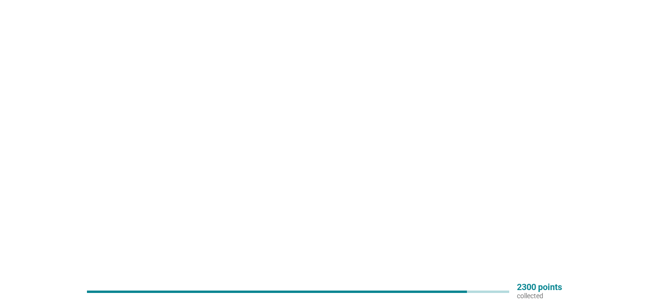
scroll to position [0, 0]
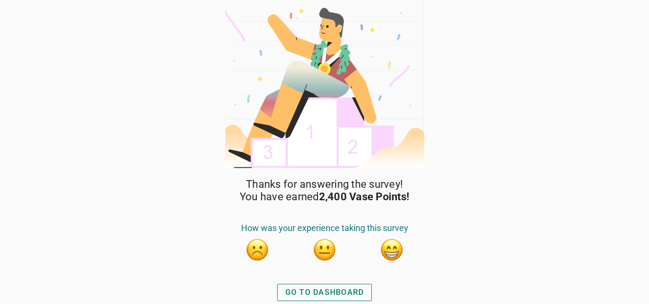
click at [340, 290] on div "GO TO DASHBOARD" at bounding box center [324, 293] width 79 height 12
